Goal: Transaction & Acquisition: Subscribe to service/newsletter

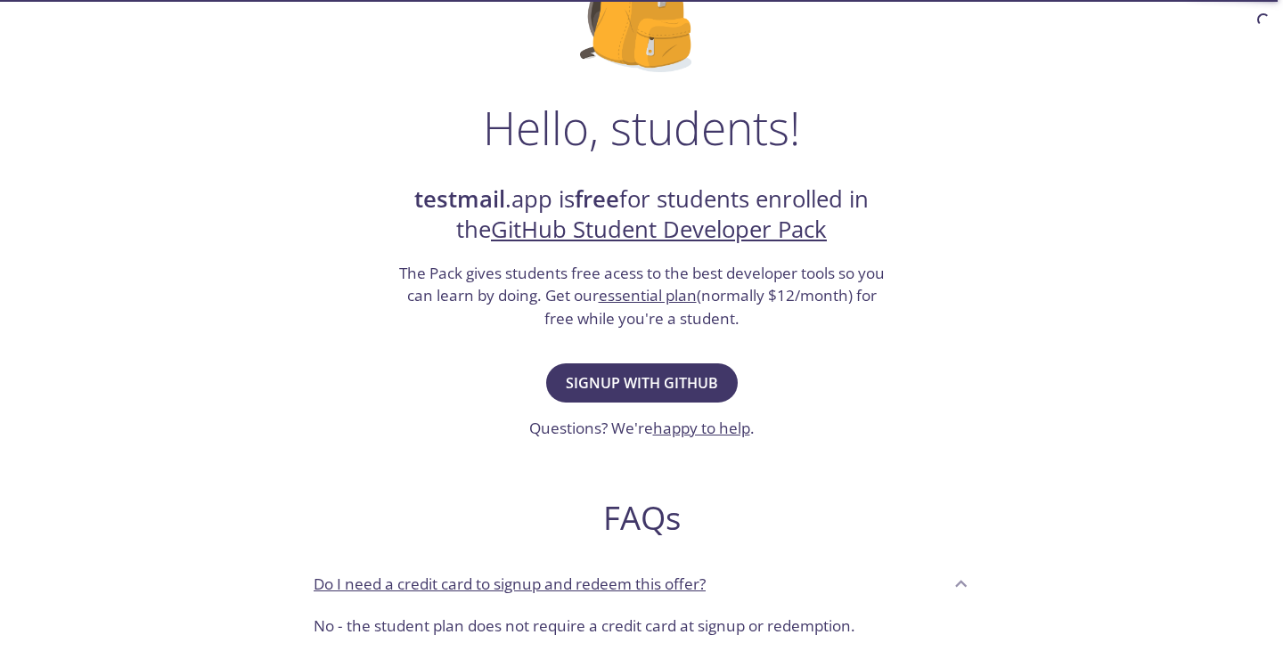
scroll to position [205, 0]
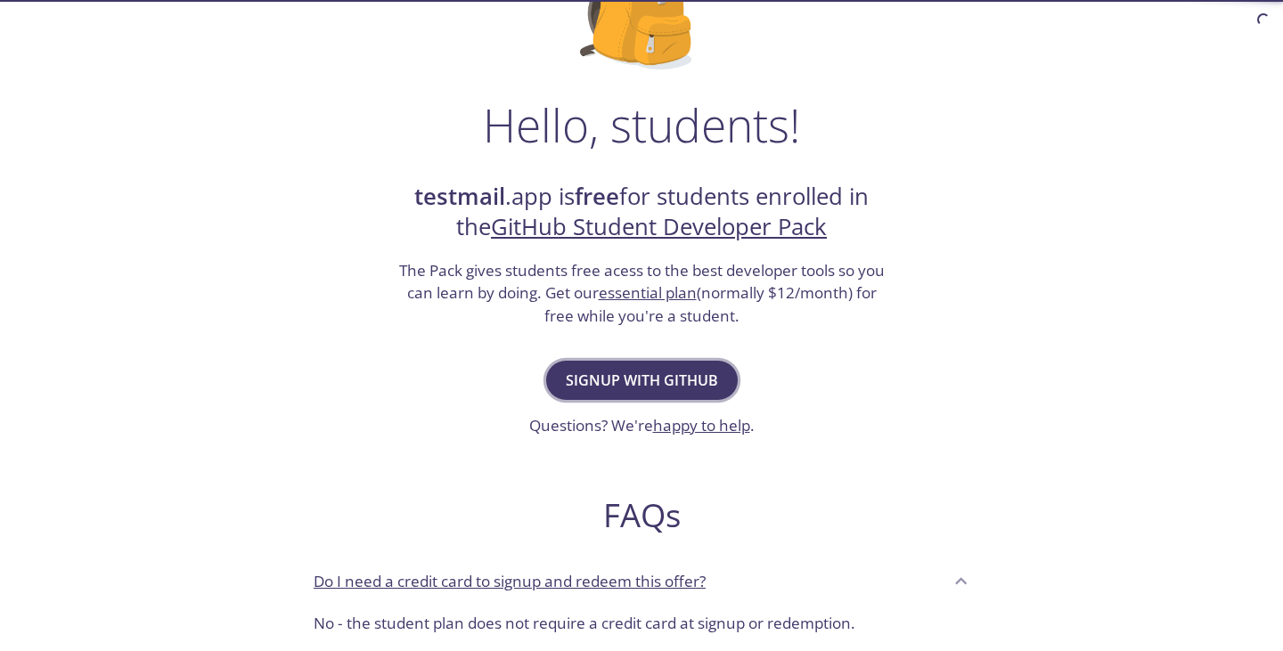
click at [691, 370] on span "Signup with GitHub" at bounding box center [642, 380] width 152 height 25
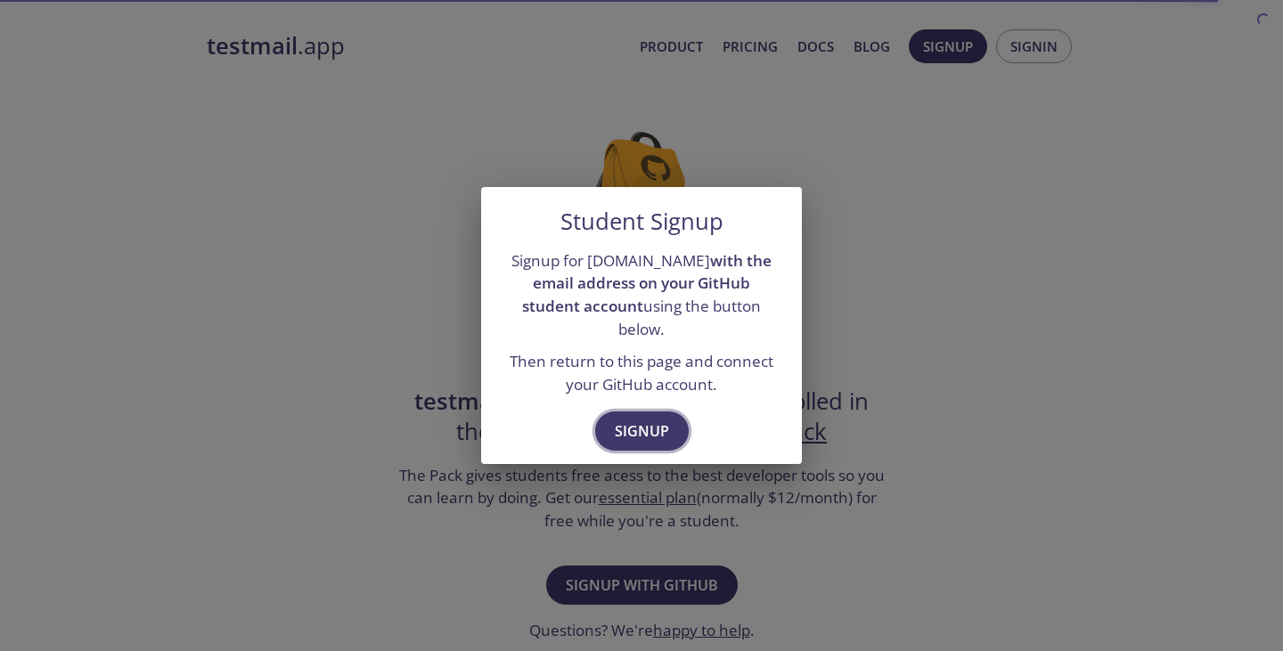
click at [652, 419] on span "Signup" at bounding box center [642, 431] width 54 height 25
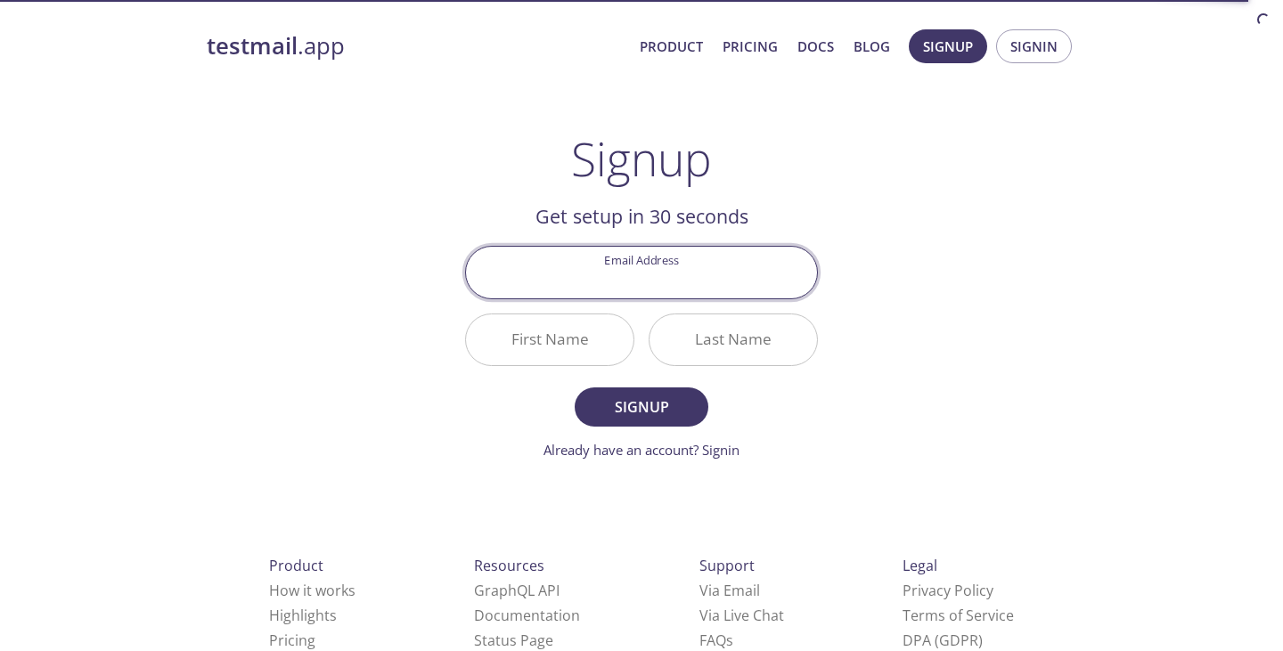
click at [890, 351] on div "testmail .app Product Pricing Docs Blog Signup Signin Signup Get setup in 30 se…" at bounding box center [641, 427] width 913 height 818
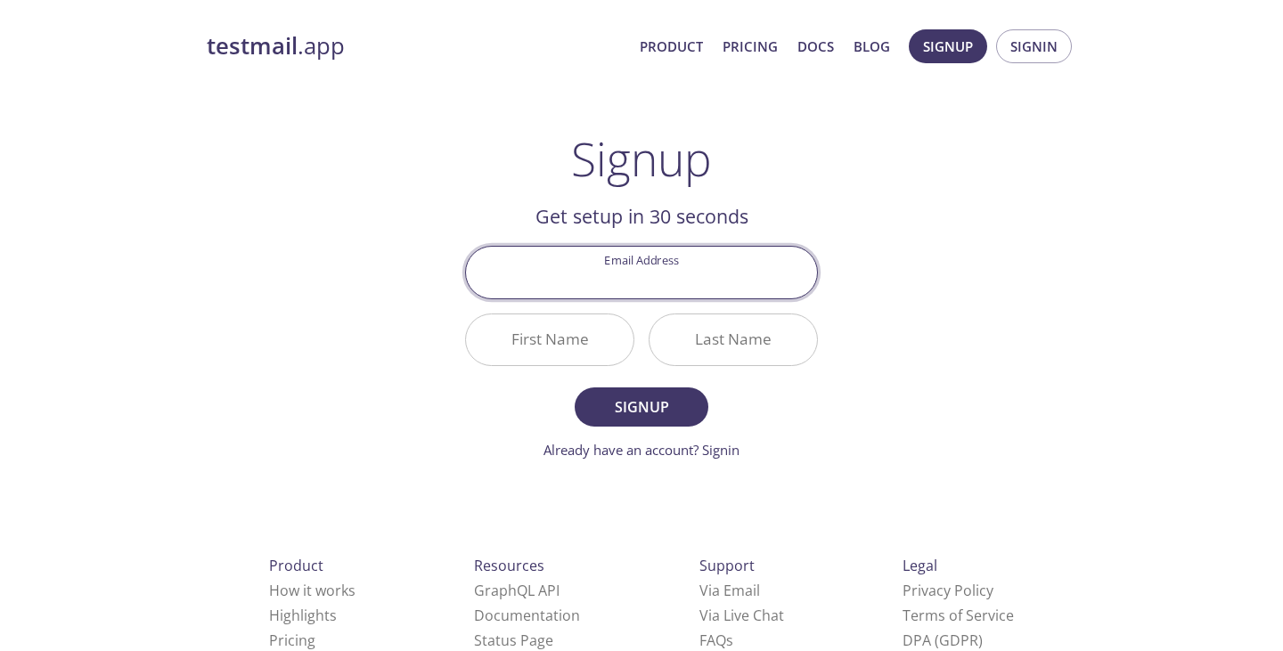
click at [698, 277] on input "Email Address" at bounding box center [641, 272] width 351 height 51
type input "[EMAIL_ADDRESS][DOMAIN_NAME]"
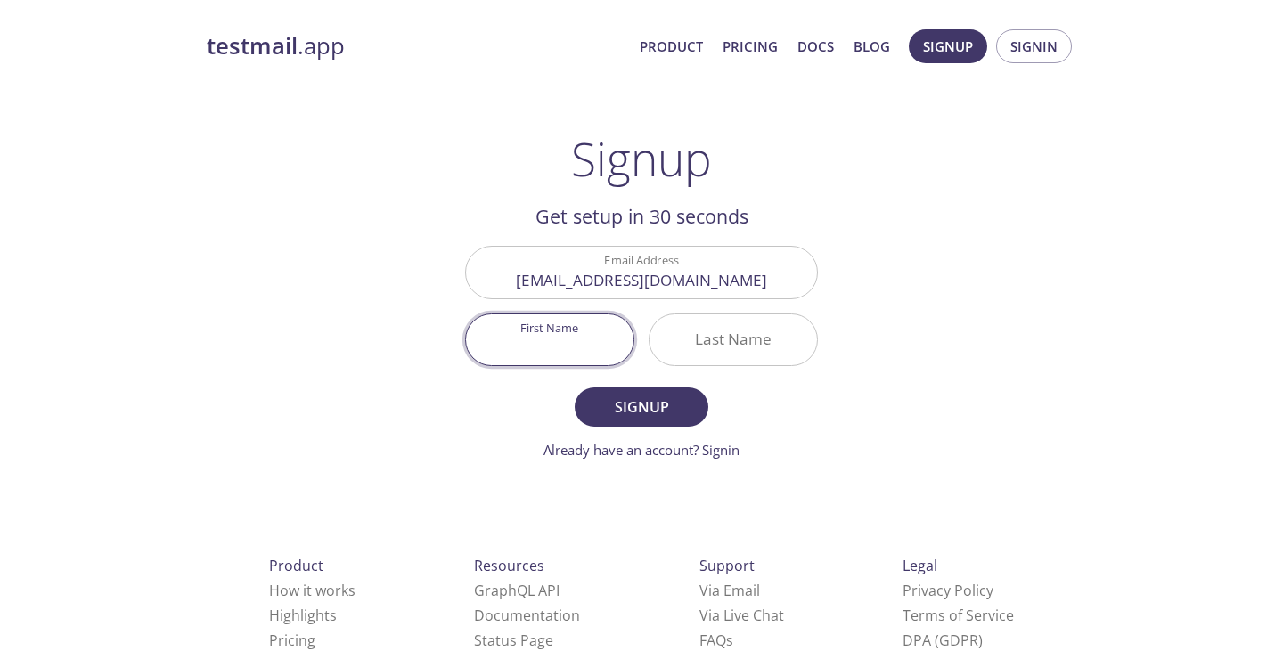
click at [558, 344] on input "First Name" at bounding box center [550, 340] width 168 height 51
type input "Manish"
click at [707, 338] on input "Last Name" at bounding box center [734, 340] width 168 height 51
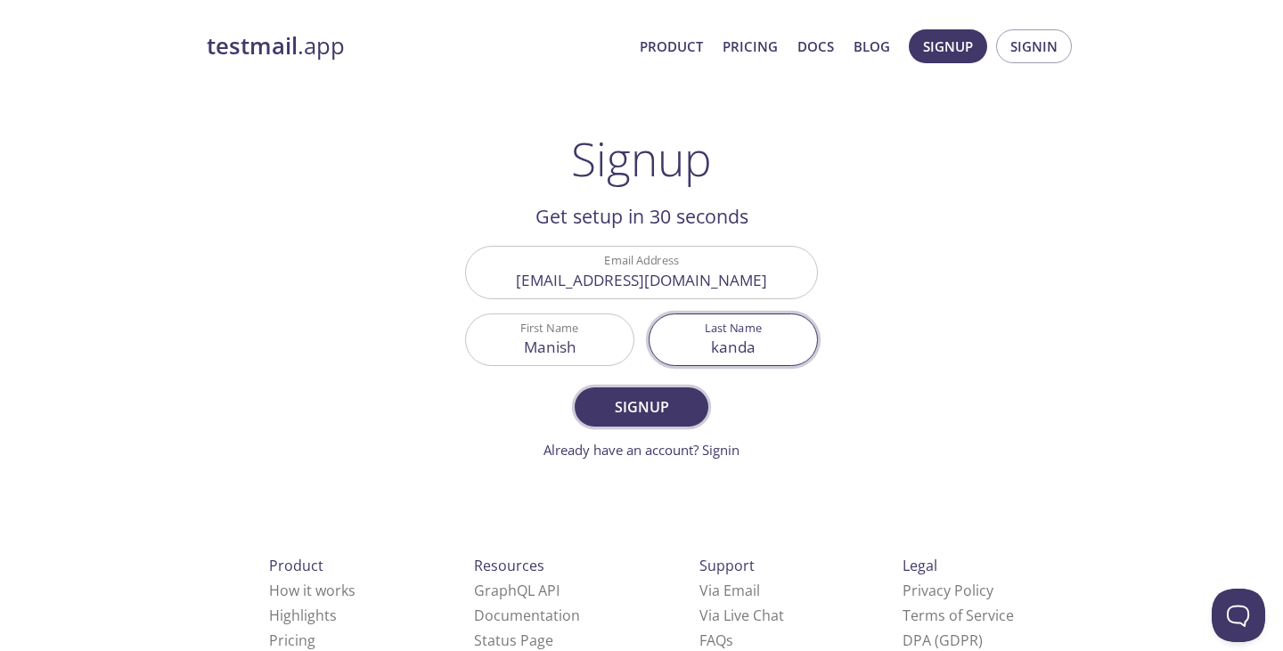
type input "kanda"
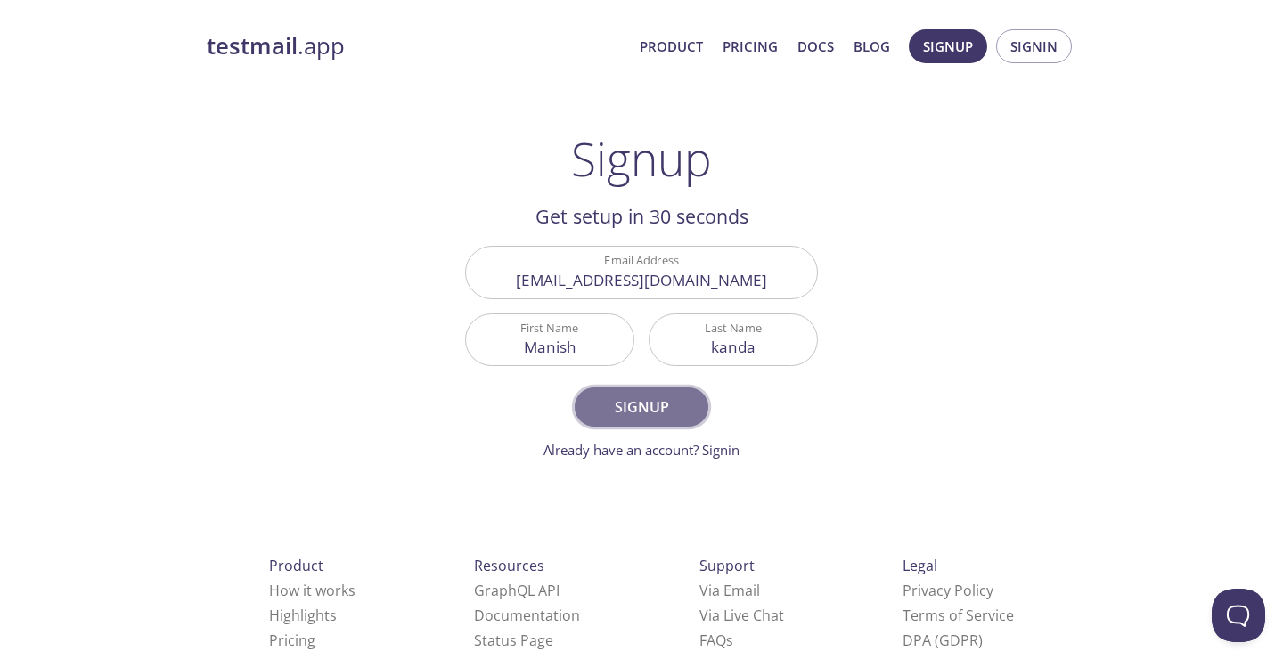
click at [659, 423] on button "Signup" at bounding box center [642, 407] width 134 height 39
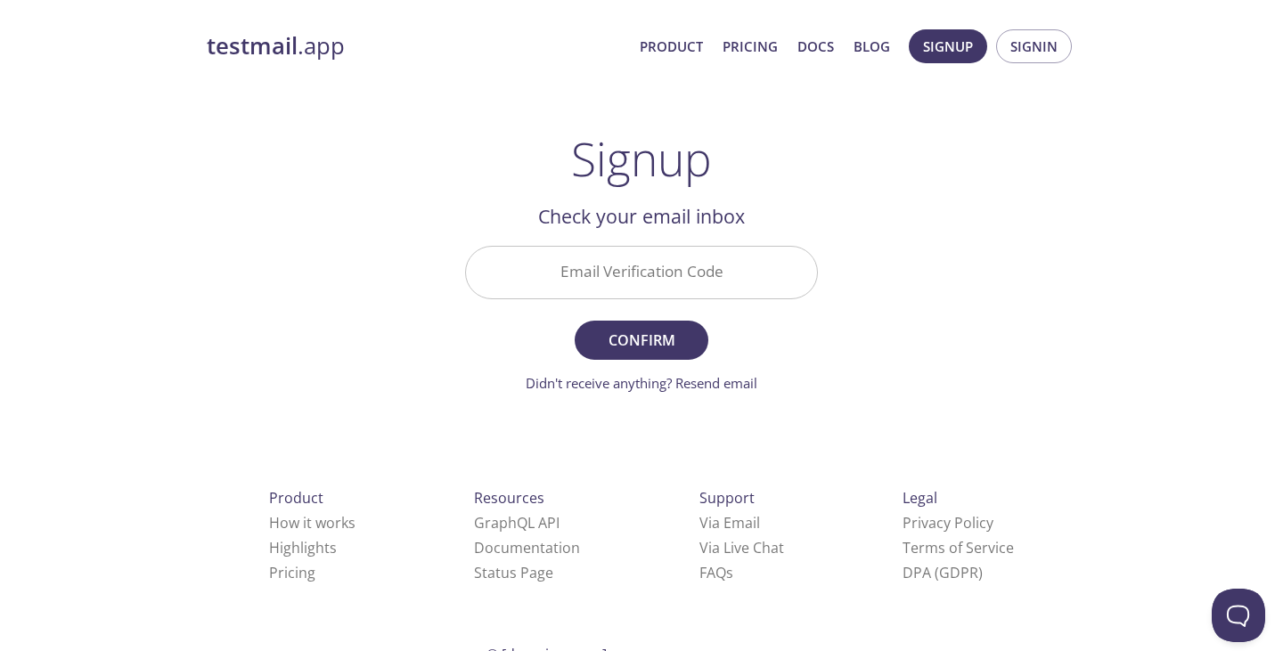
click at [563, 254] on input "Email Verification Code" at bounding box center [641, 272] width 351 height 51
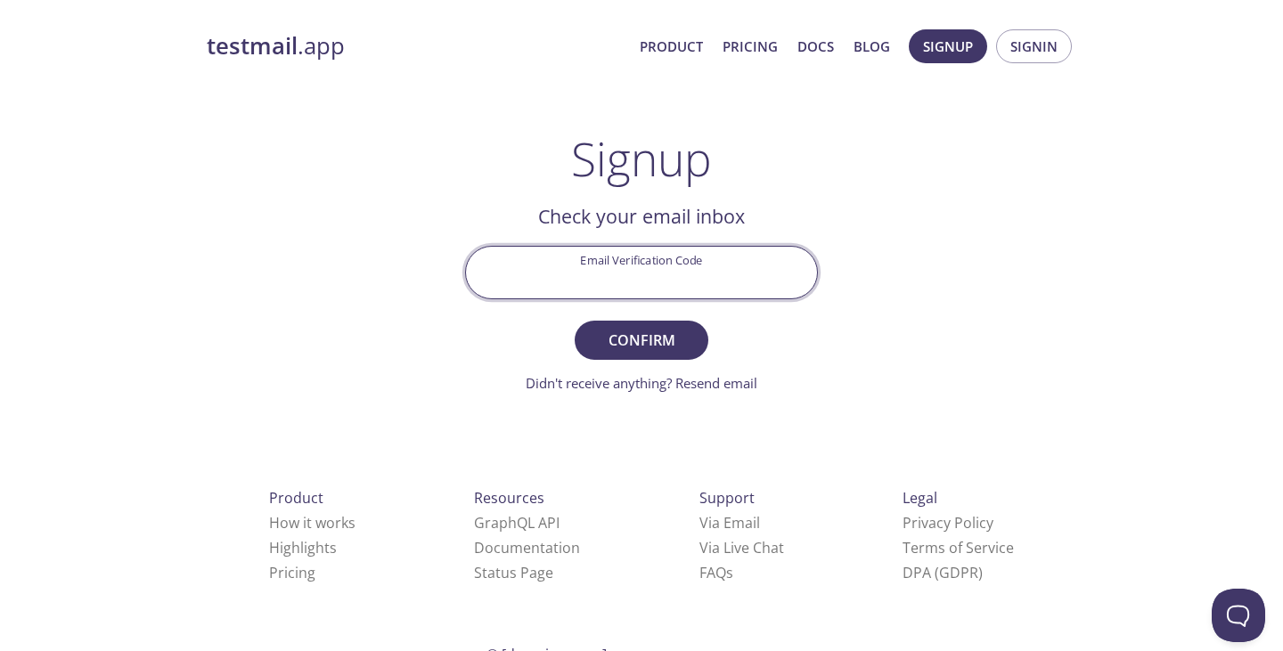
paste input "NY4R6XF"
type input "NY4R6XF"
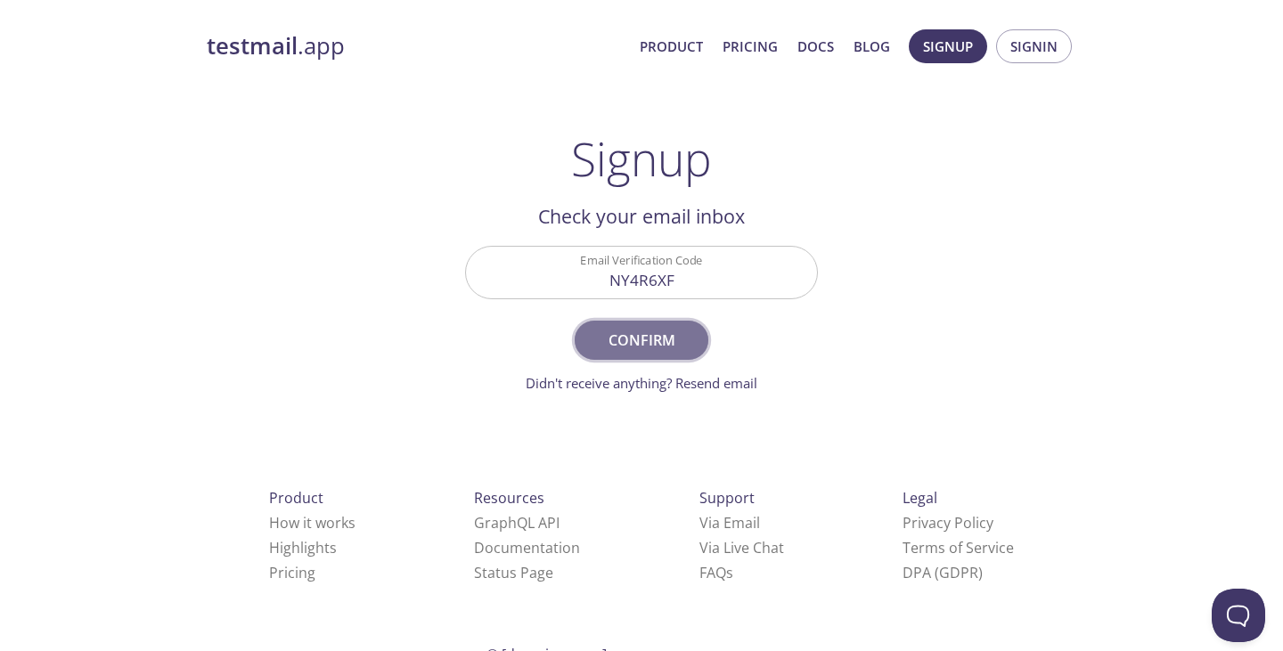
click at [643, 352] on span "Confirm" at bounding box center [641, 340] width 94 height 25
